Goal: Complete application form: Complete application form

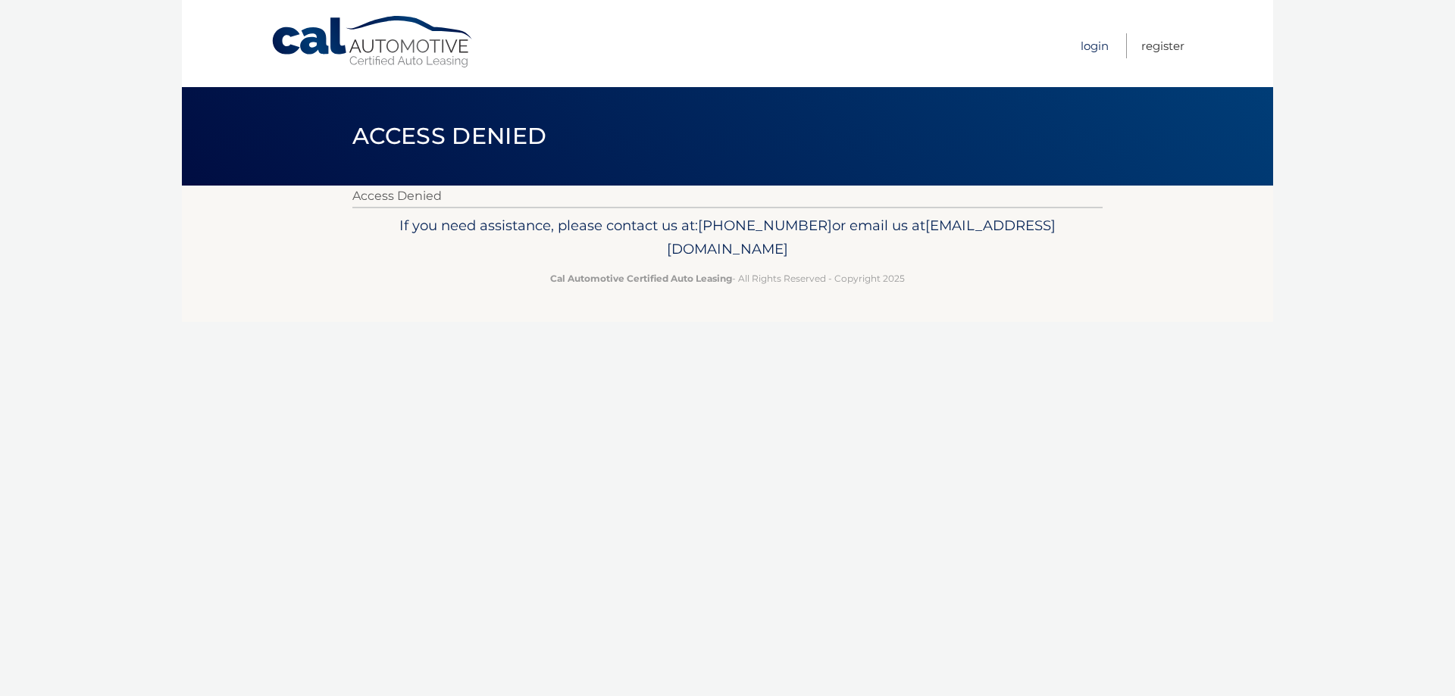
click at [1090, 47] on link "Login" at bounding box center [1094, 45] width 28 height 25
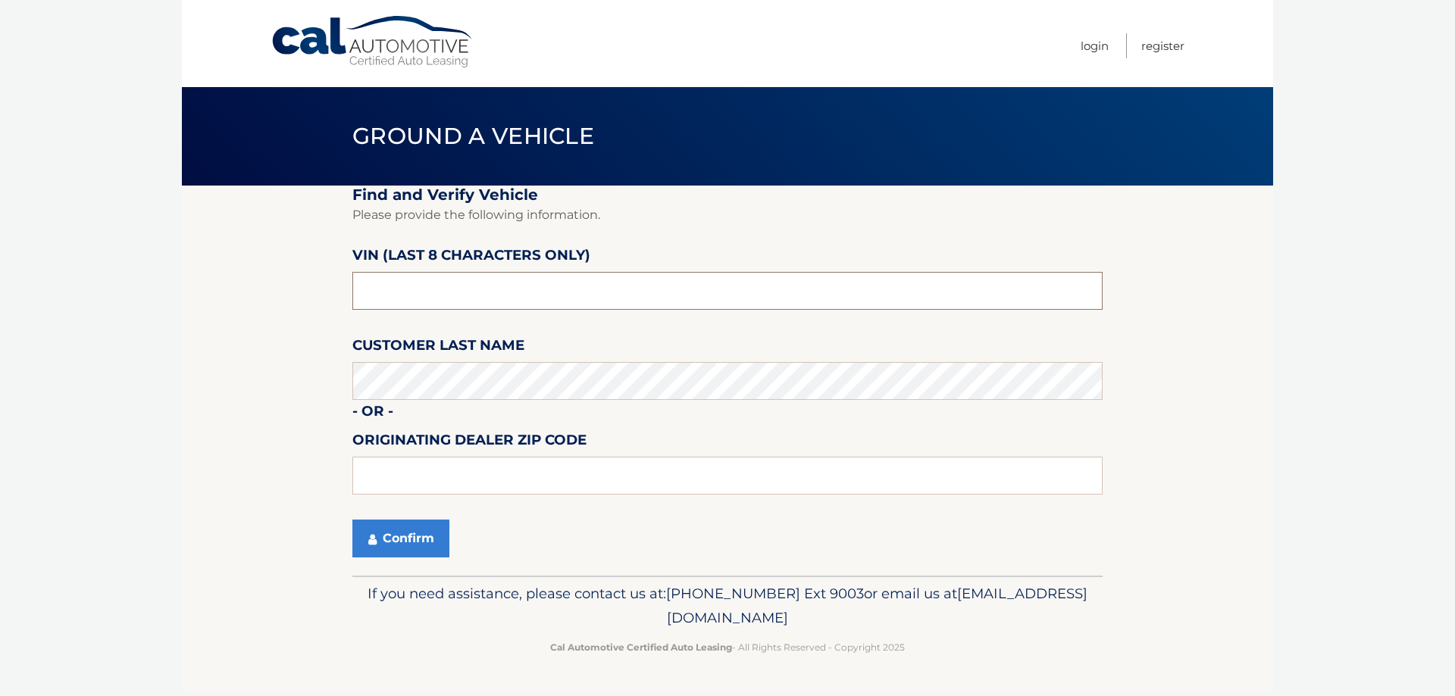
click at [421, 294] on input "text" at bounding box center [727, 291] width 750 height 38
type input "NB022265"
click at [452, 481] on input "text" at bounding box center [727, 476] width 750 height 38
type input "19064"
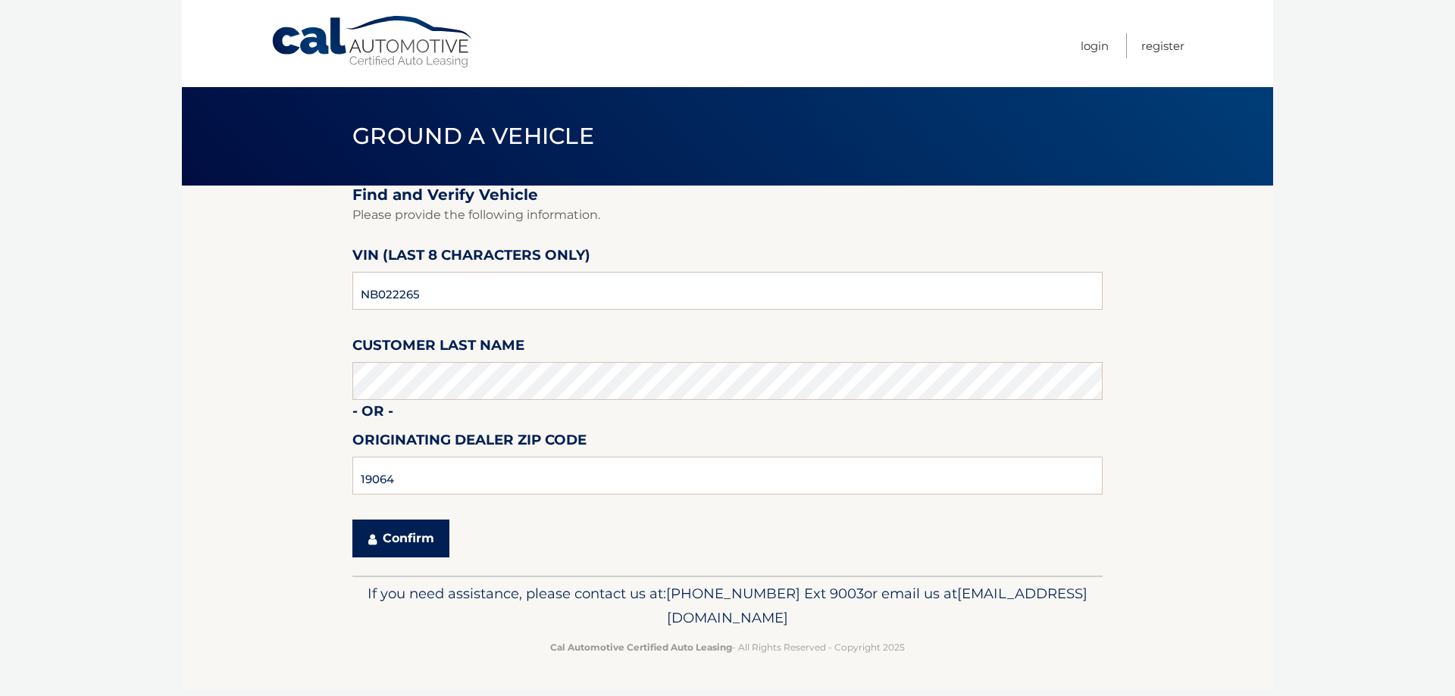
click at [399, 544] on button "Confirm" at bounding box center [400, 539] width 97 height 38
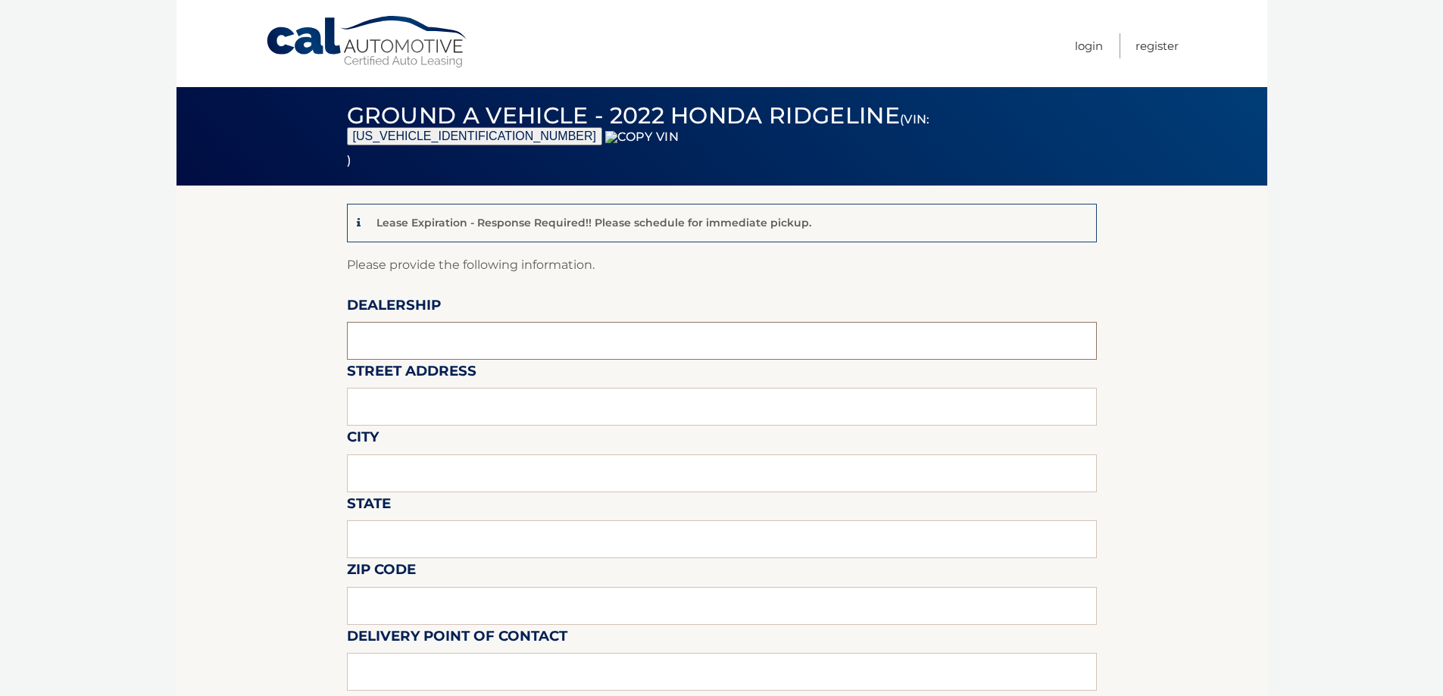
click at [446, 338] on input "text" at bounding box center [722, 341] width 750 height 38
type input "PIAZZA HONDA OF [GEOGRAPHIC_DATA]"
type input "780 BALTIMORE PIKE"
type input "[GEOGRAPHIC_DATA]"
type input "PA"
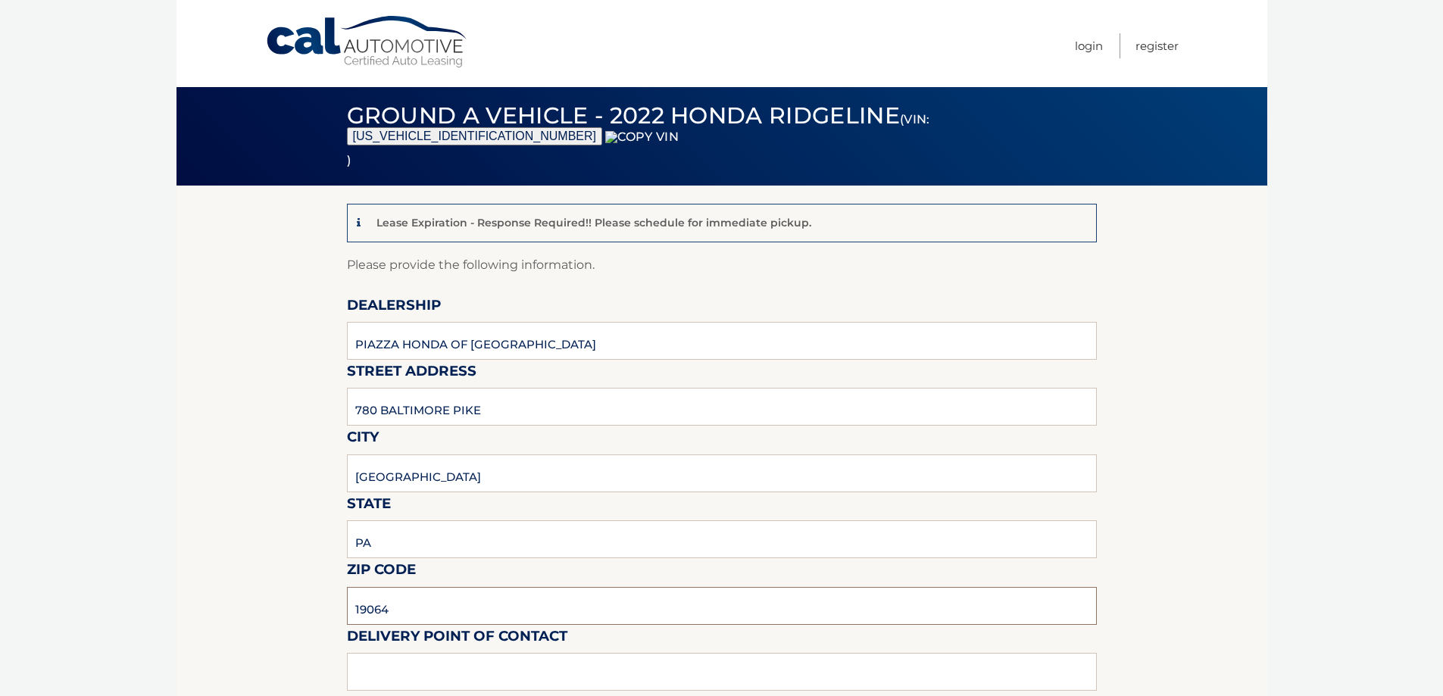
type input "19064"
type input "[PERSON_NAME]"
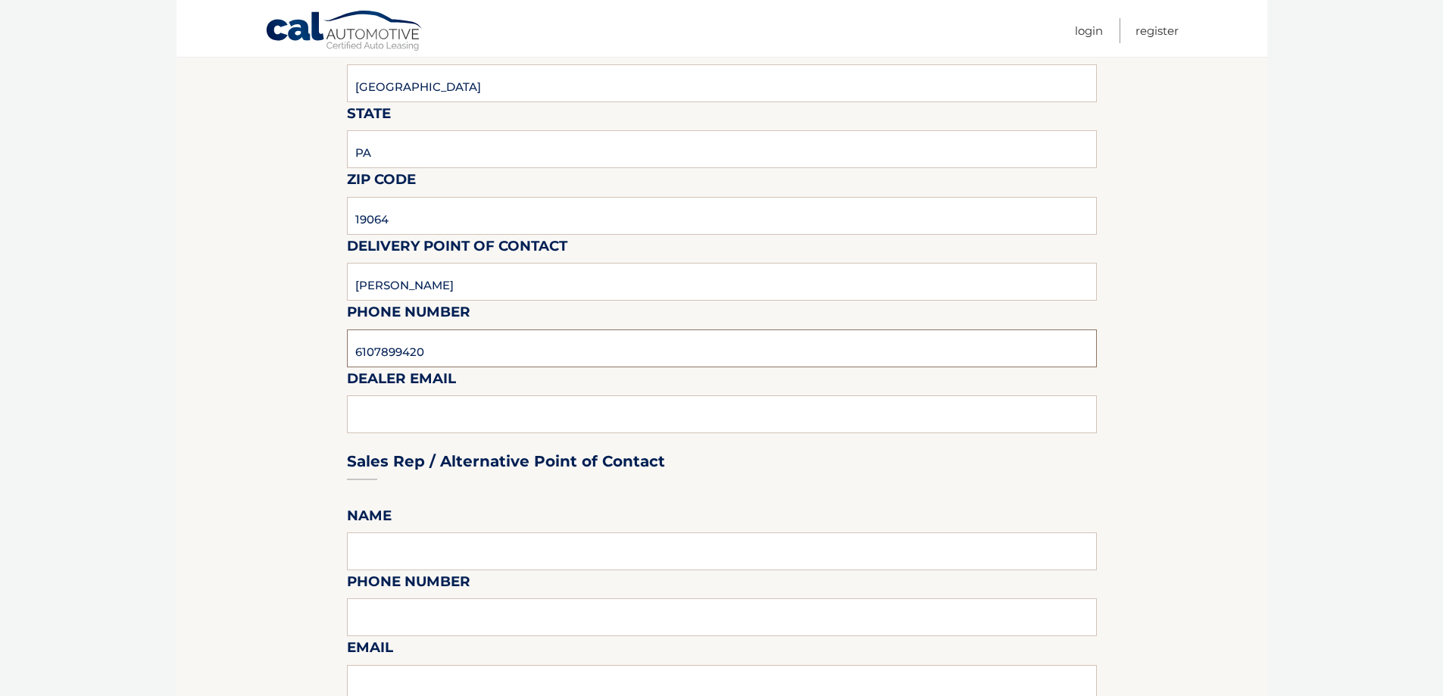
type input "6107899420"
type input "[EMAIL_ADDRESS][DOMAIN_NAME]"
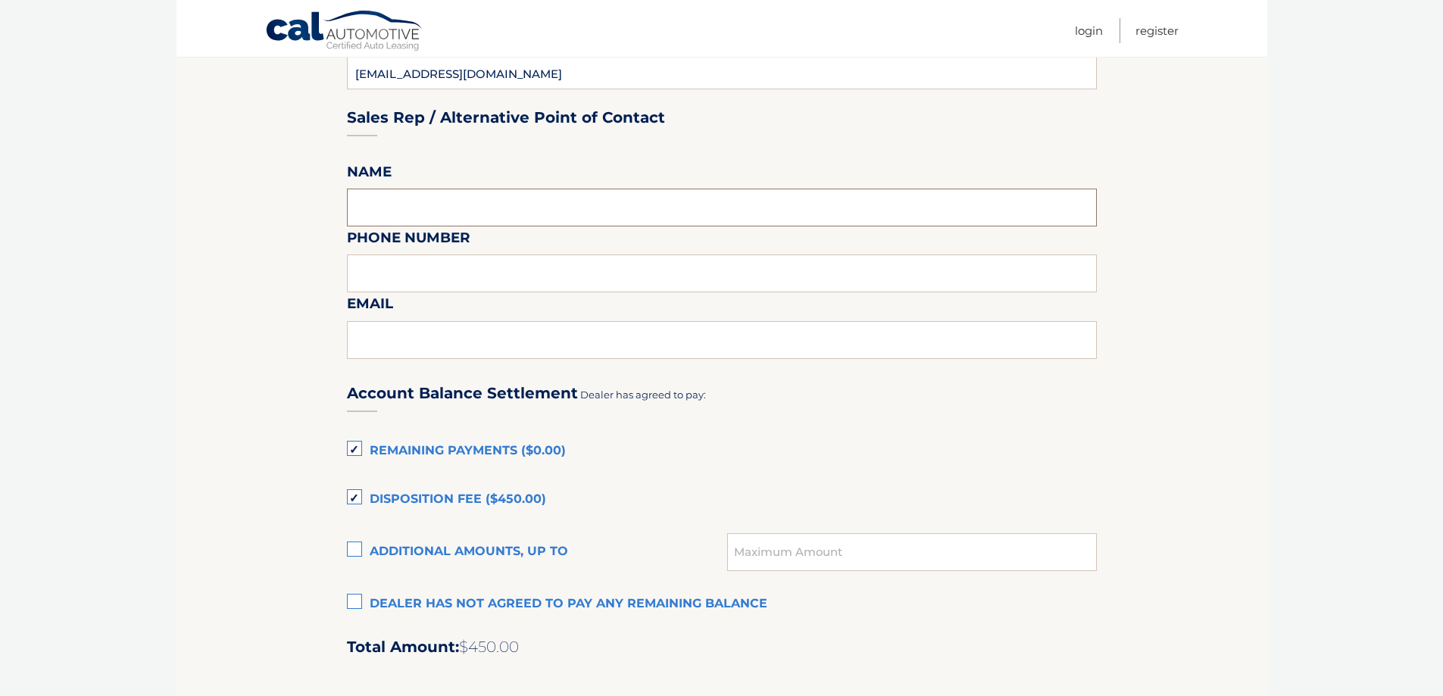
scroll to position [769, 0]
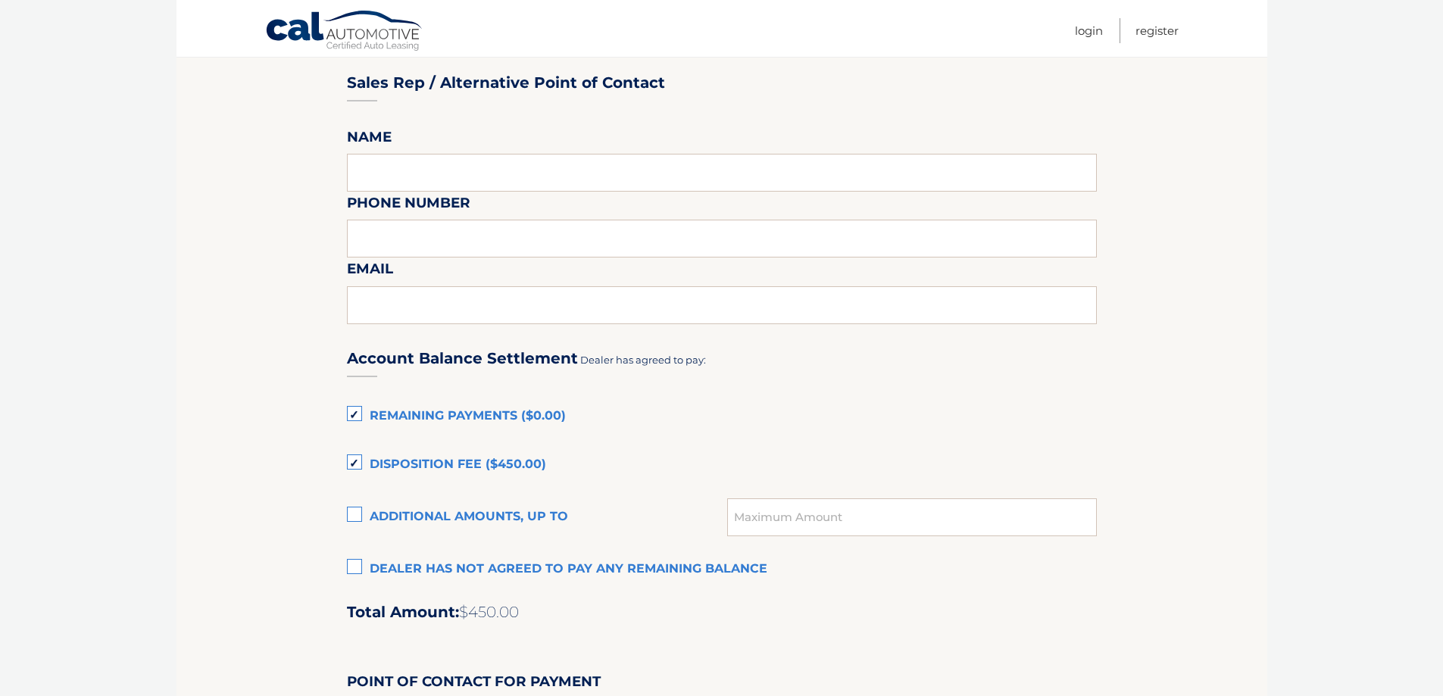
click at [355, 417] on label "Remaining Payments ($0.00)" at bounding box center [722, 417] width 750 height 30
click at [0, 0] on input "Remaining Payments ($0.00)" at bounding box center [0, 0] width 0 height 0
click at [355, 461] on label "Disposition Fee ($450.00)" at bounding box center [722, 465] width 750 height 30
click at [0, 0] on input "Disposition Fee ($450.00)" at bounding box center [0, 0] width 0 height 0
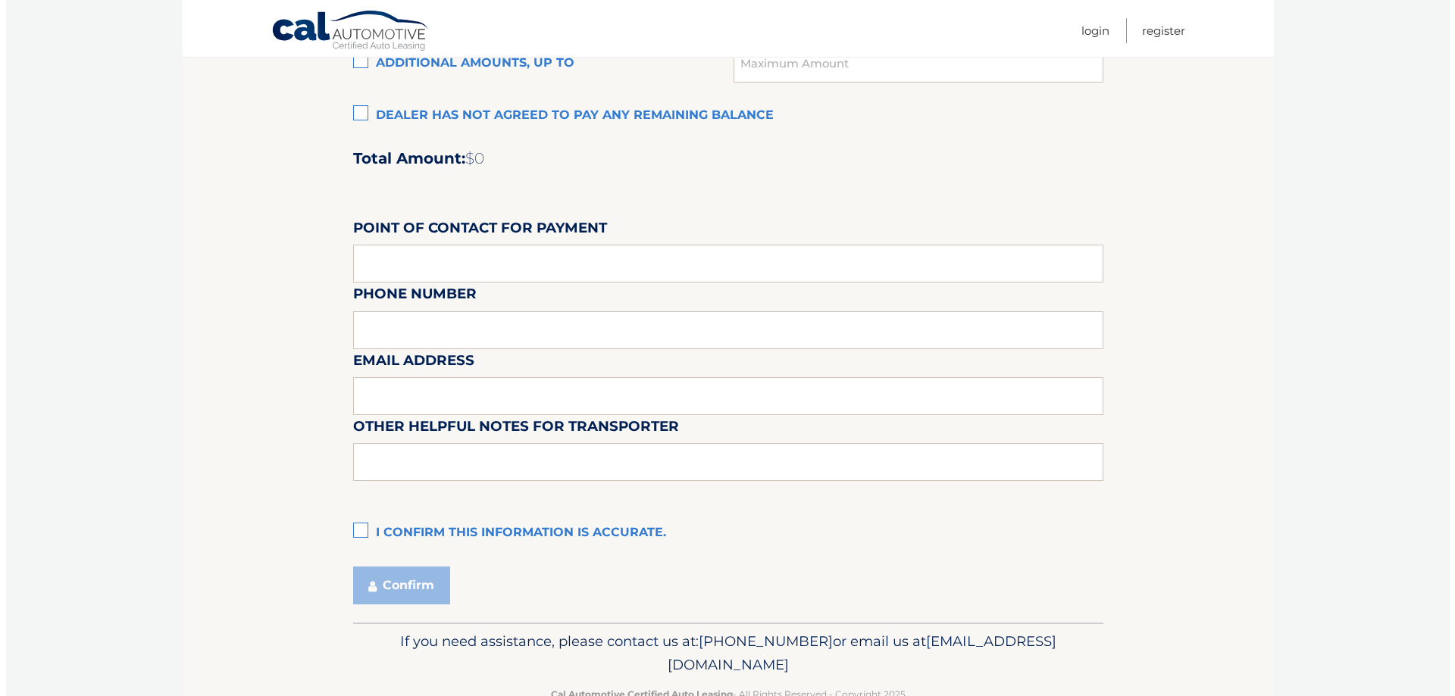
scroll to position [1224, 0]
click at [355, 531] on label "I confirm this information is accurate." at bounding box center [722, 533] width 750 height 30
click at [0, 0] on input "I confirm this information is accurate." at bounding box center [0, 0] width 0 height 0
click at [398, 583] on button "Confirm" at bounding box center [395, 585] width 97 height 38
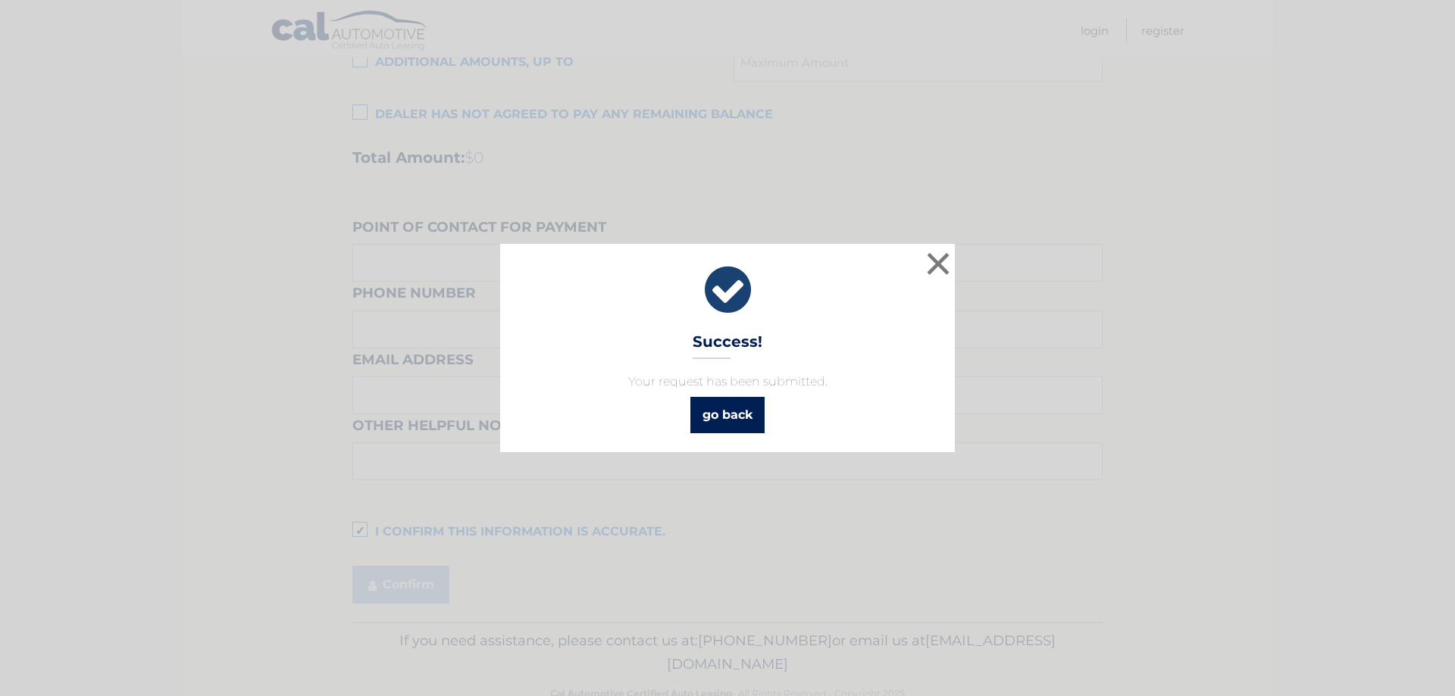
click at [736, 429] on link "go back" at bounding box center [727, 415] width 74 height 36
